Goal: Find specific page/section: Find specific page/section

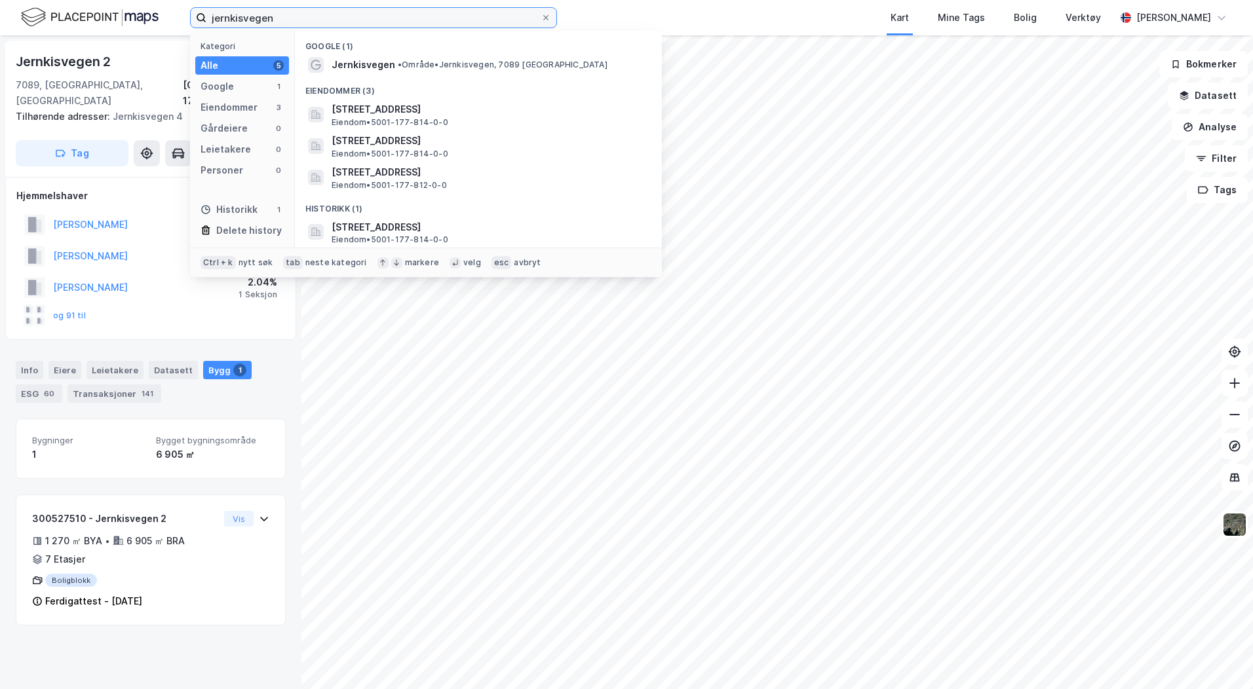
click at [273, 19] on input "jernkisvegen" at bounding box center [373, 18] width 334 height 20
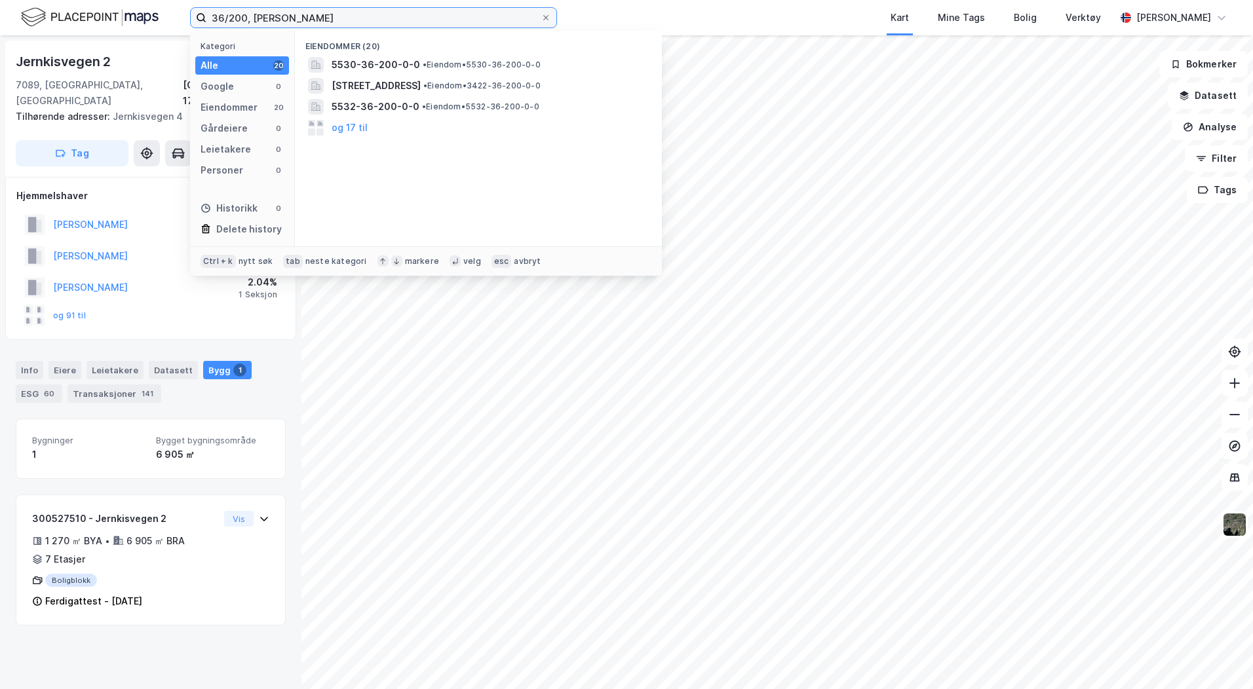
type input "36/200, [PERSON_NAME]"
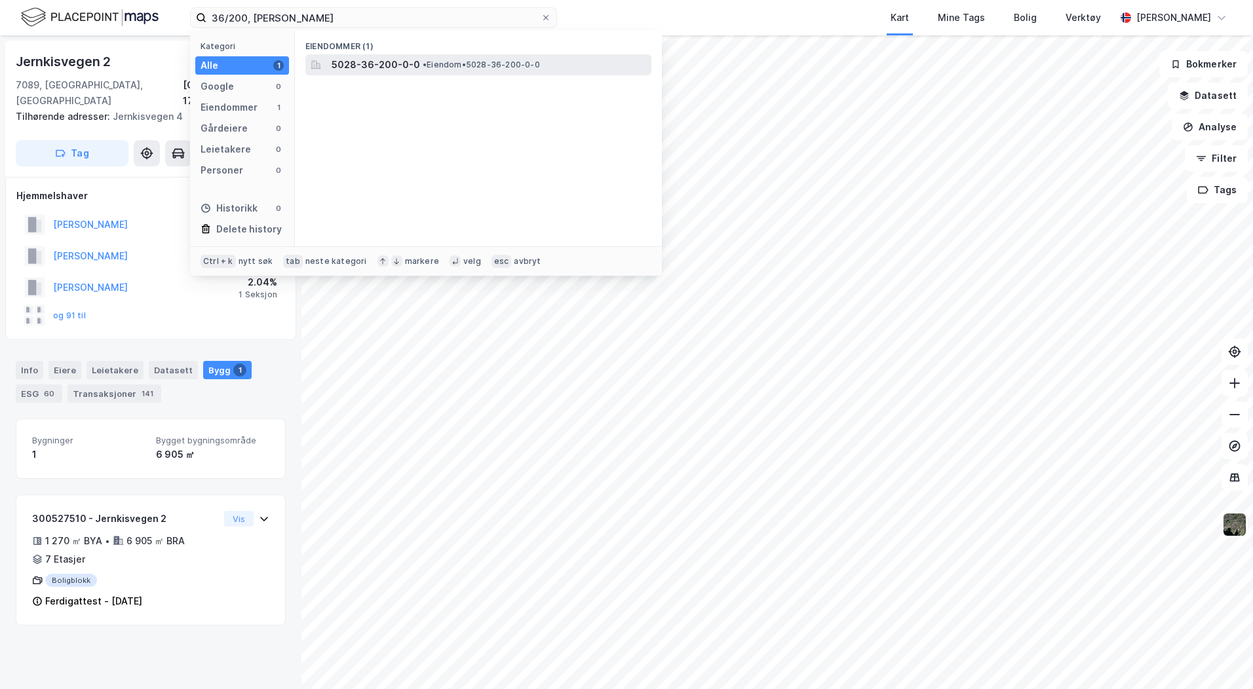
click at [335, 71] on span "5028-36-200-0-0" at bounding box center [376, 65] width 88 height 16
